Goal: Information Seeking & Learning: Find specific fact

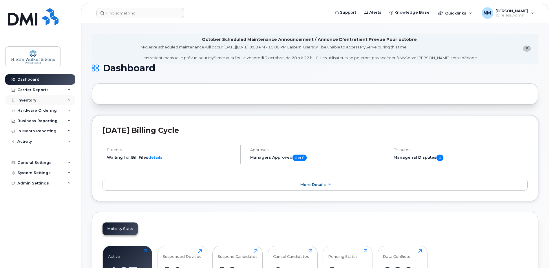
click at [48, 98] on div "Inventory" at bounding box center [40, 100] width 70 height 10
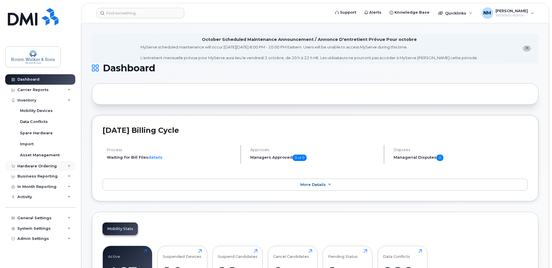
click at [52, 163] on div "Hardware Ordering" at bounding box center [40, 166] width 70 height 10
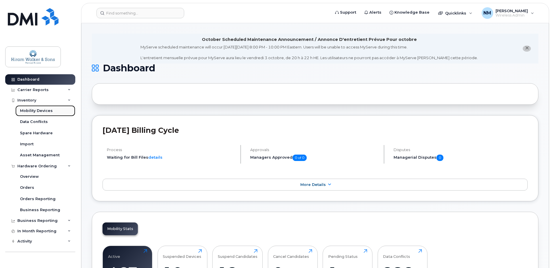
click at [39, 111] on div "Mobility Devices" at bounding box center [36, 110] width 33 height 5
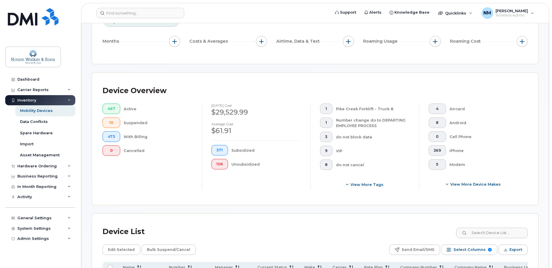
click at [127, 116] on div "467 Active 10 Suspended 473 With Billing 0 Cancelled" at bounding box center [148, 129] width 90 height 52
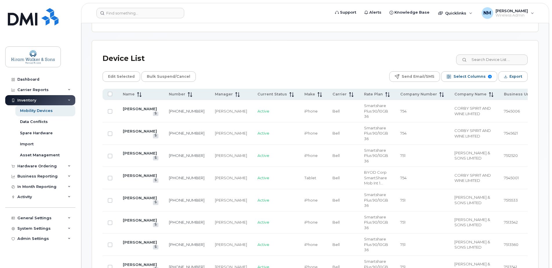
scroll to position [261, 0]
click at [262, 94] on span "Current Status" at bounding box center [272, 93] width 30 height 5
click at [259, 95] on span "Current Status" at bounding box center [272, 93] width 30 height 5
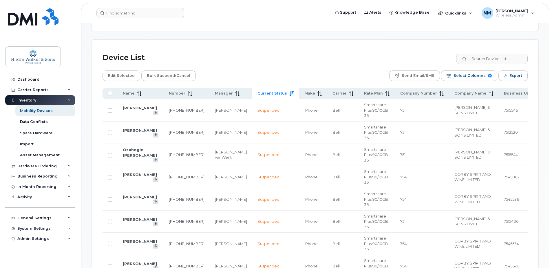
drag, startPoint x: 238, startPoint y: 227, endPoint x: 209, endPoint y: 225, distance: 28.5
click at [231, 255] on tr "Brendt Schultz 437-431-4936 Sayali Deshpande Suspended iPhone Bell Smartshare P…" at bounding box center [324, 266] width 442 height 22
click at [130, 261] on link "[PERSON_NAME]" at bounding box center [140, 263] width 34 height 5
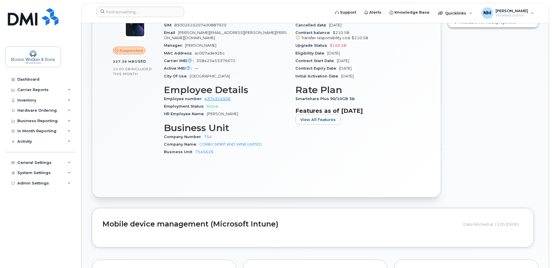
scroll to position [116, 0]
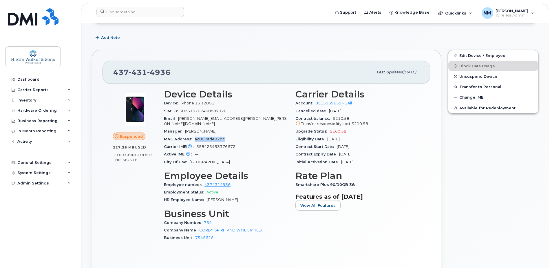
drag, startPoint x: 230, startPoint y: 134, endPoint x: 193, endPoint y: 136, distance: 36.2
click at [193, 136] on div "MAC Address ac007ade92bc" at bounding box center [226, 139] width 125 height 8
copy span "ac007ade92bc"
click at [130, 111] on img at bounding box center [135, 109] width 35 height 35
click at [224, 144] on div "Carrier IMEI Carrier IMEI is reported during the last billing cycle or change o…" at bounding box center [226, 147] width 125 height 8
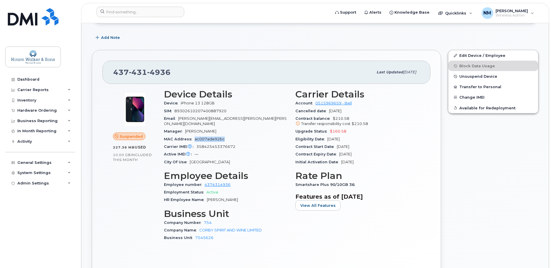
drag, startPoint x: 233, startPoint y: 133, endPoint x: 194, endPoint y: 132, distance: 38.5
click at [194, 135] on div "MAC Address ac007ade92bc" at bounding box center [226, 139] width 125 height 8
copy span "ac007ade92bc"
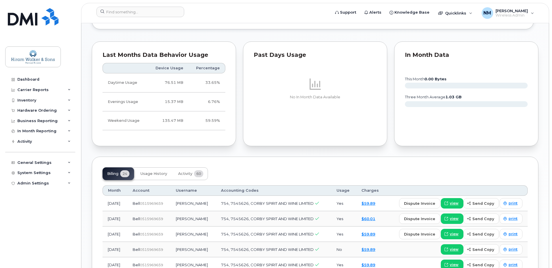
scroll to position [550, 0]
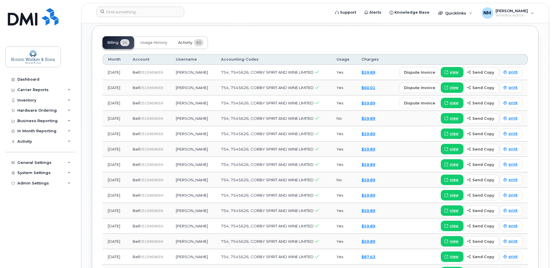
click at [186, 40] on span "Activity" at bounding box center [185, 42] width 14 height 5
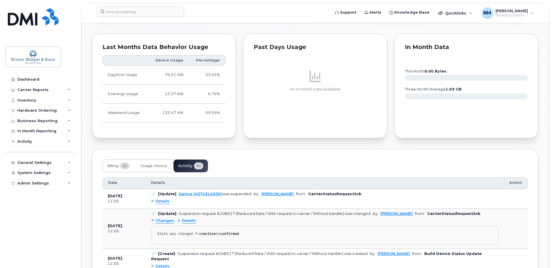
scroll to position [434, 0]
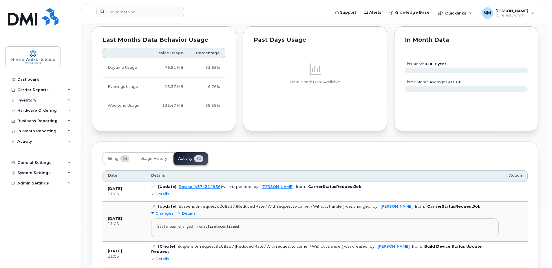
click at [161, 211] on span "Changes" at bounding box center [165, 214] width 18 height 6
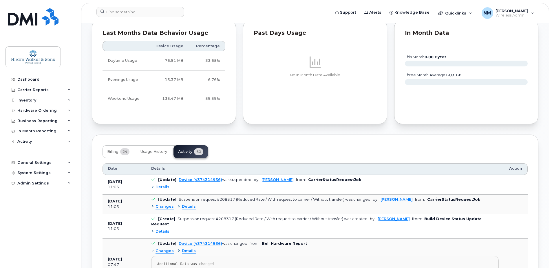
scroll to position [550, 0]
